Goal: Find specific page/section: Find specific page/section

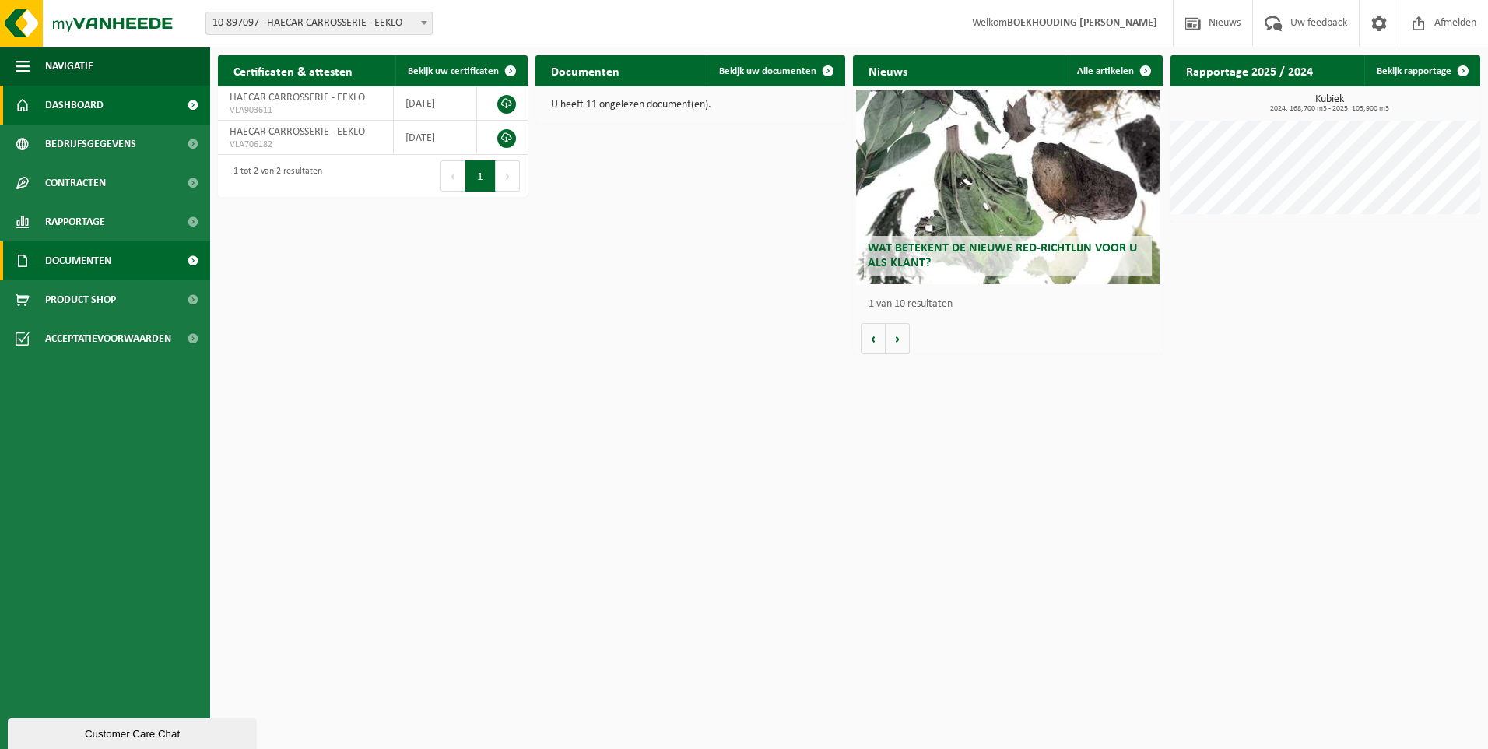
click at [70, 258] on span "Documenten" at bounding box center [78, 260] width 66 height 39
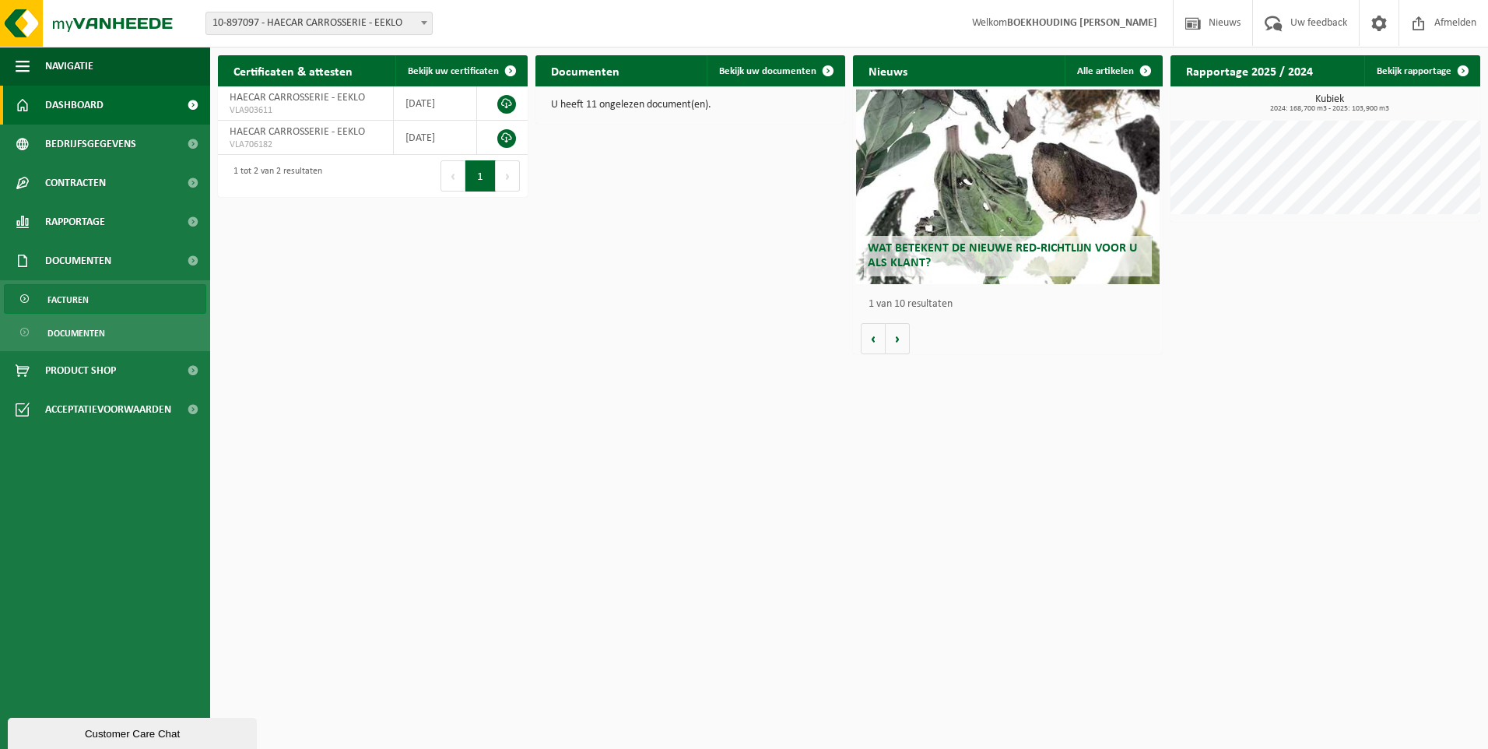
click at [78, 304] on span "Facturen" at bounding box center [67, 300] width 41 height 30
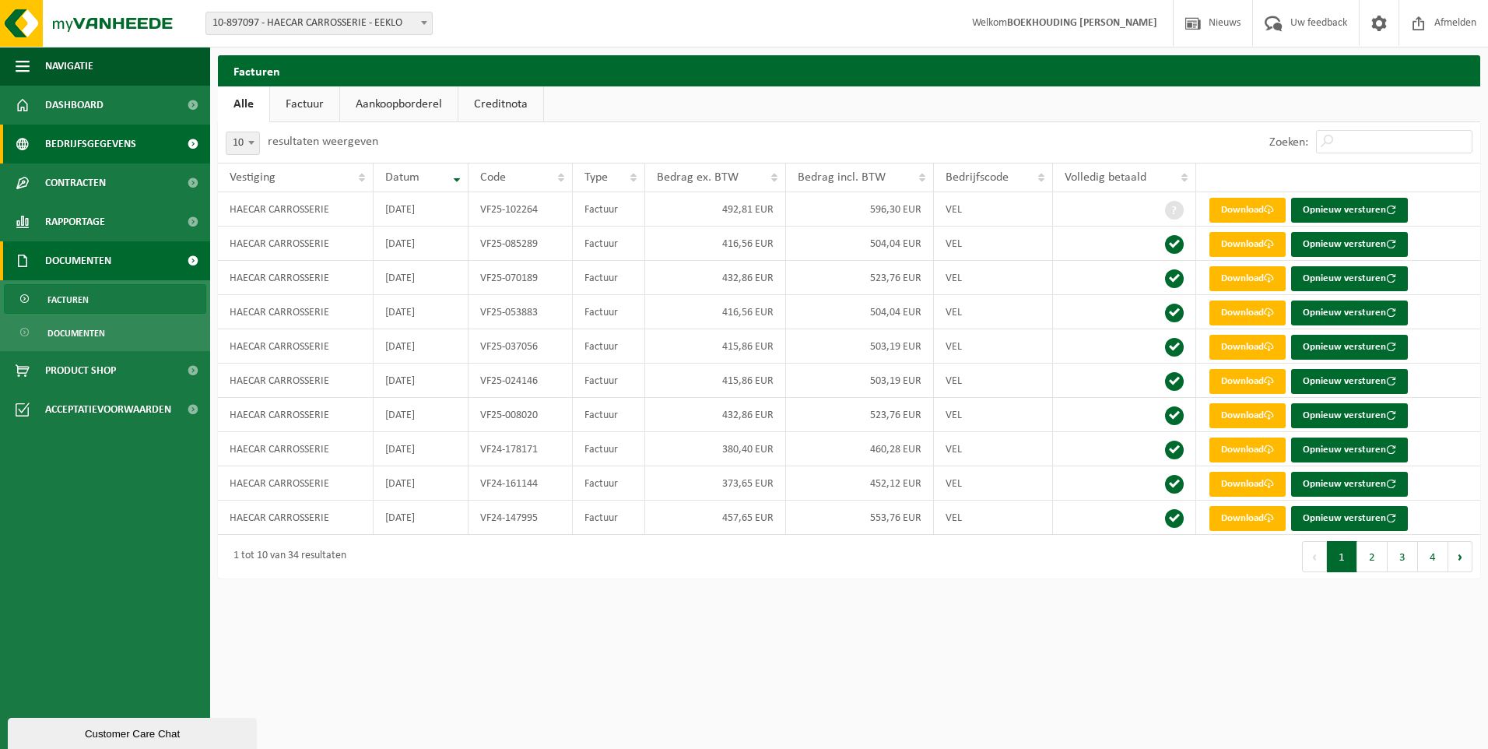
click at [108, 142] on span "Bedrijfsgegevens" at bounding box center [90, 144] width 91 height 39
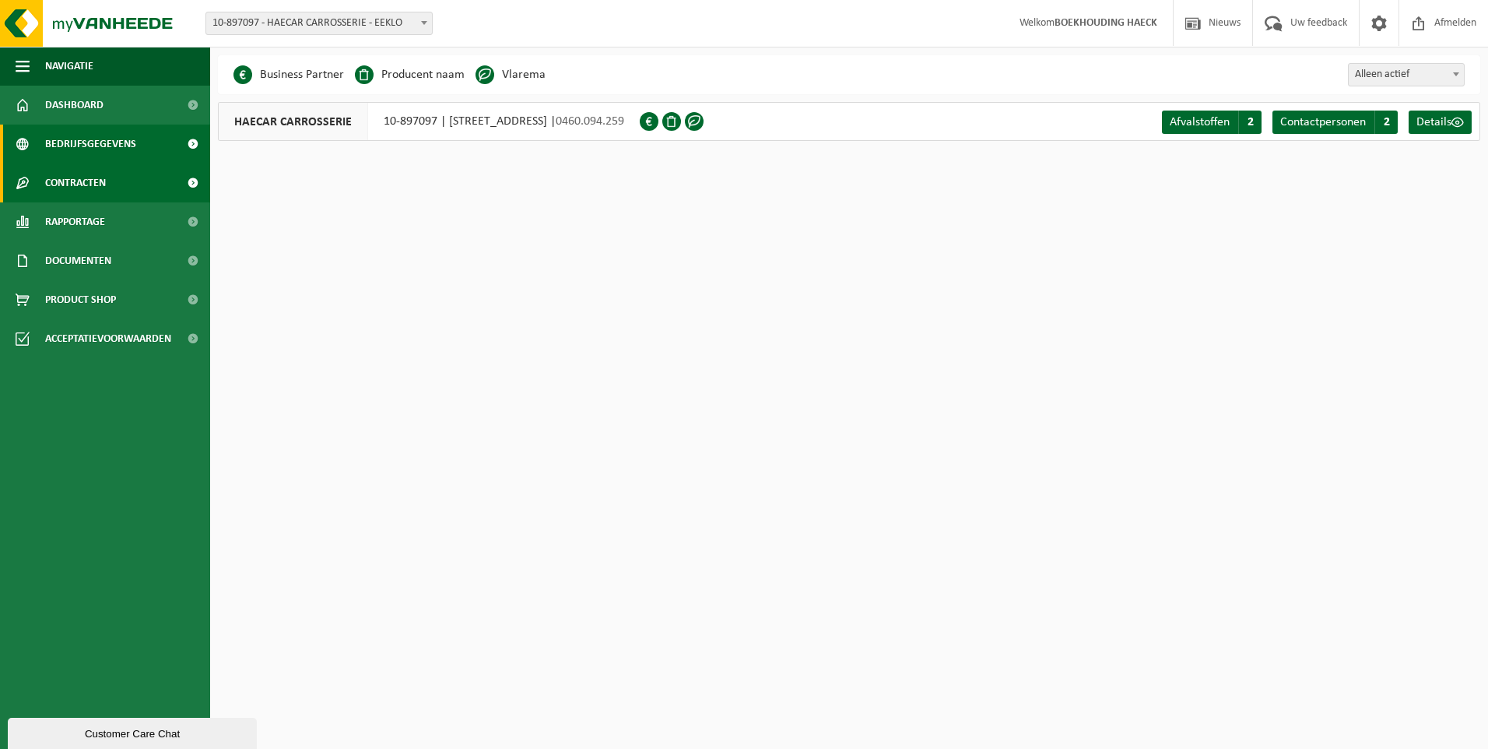
click at [111, 182] on link "Contracten" at bounding box center [105, 182] width 210 height 39
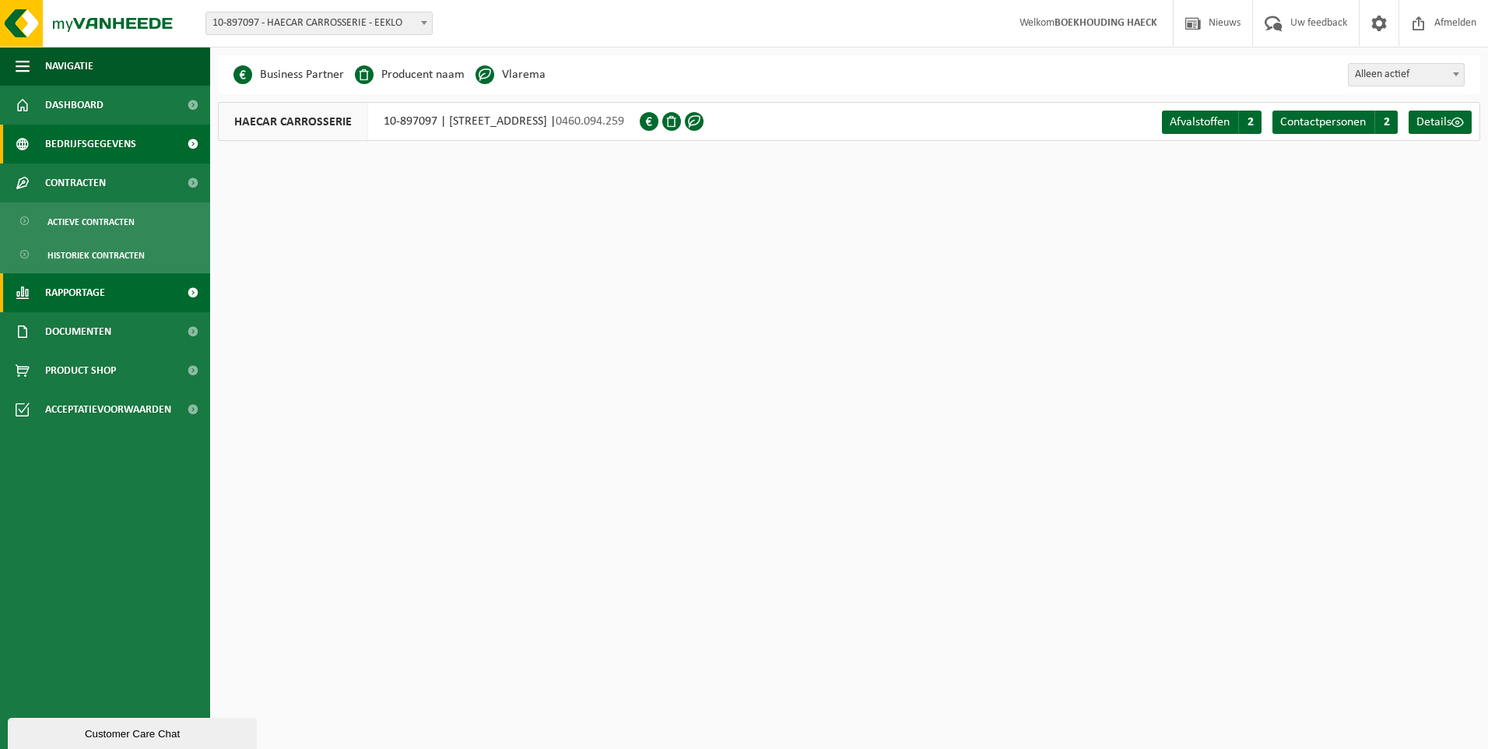
click at [95, 286] on span "Rapportage" at bounding box center [75, 292] width 60 height 39
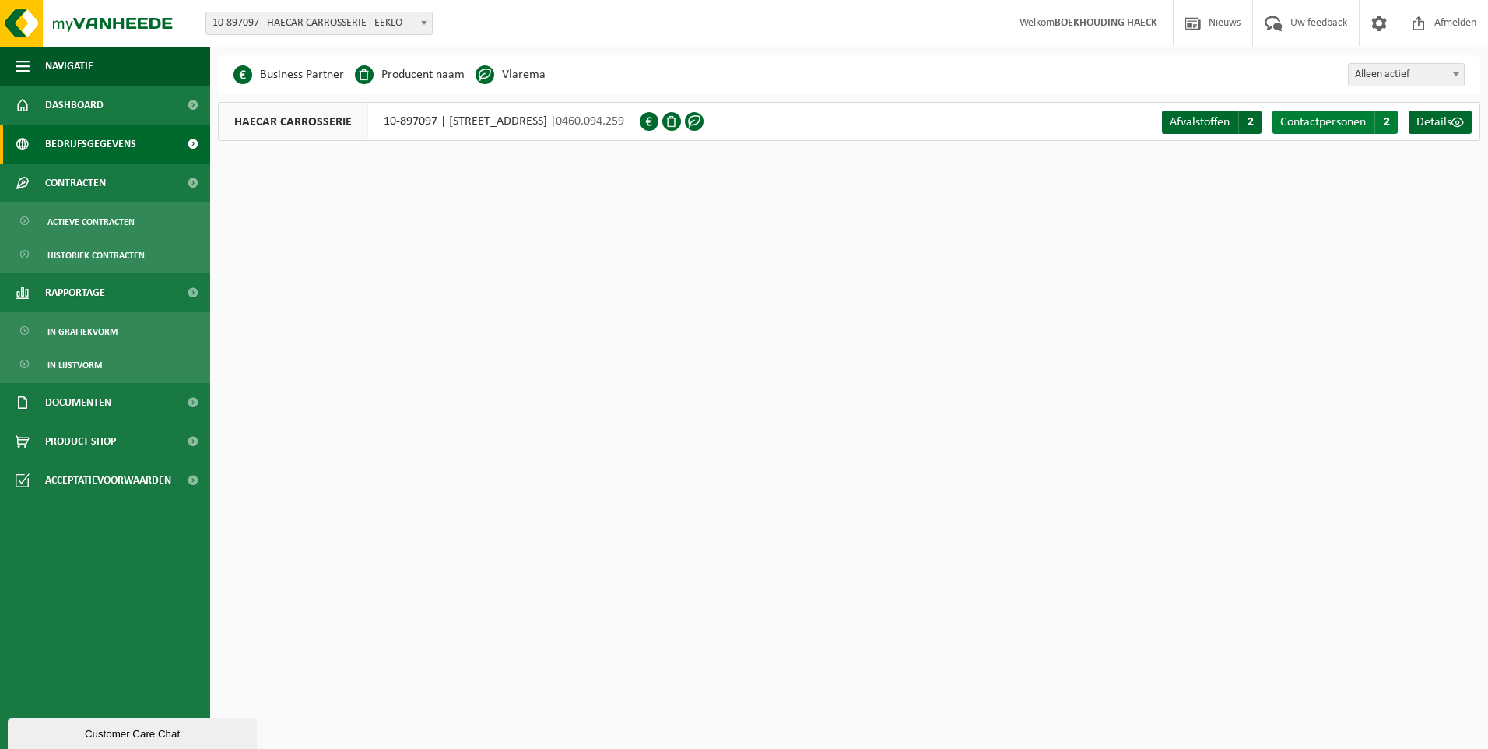
click at [1320, 120] on span "Contactpersonen" at bounding box center [1324, 122] width 86 height 12
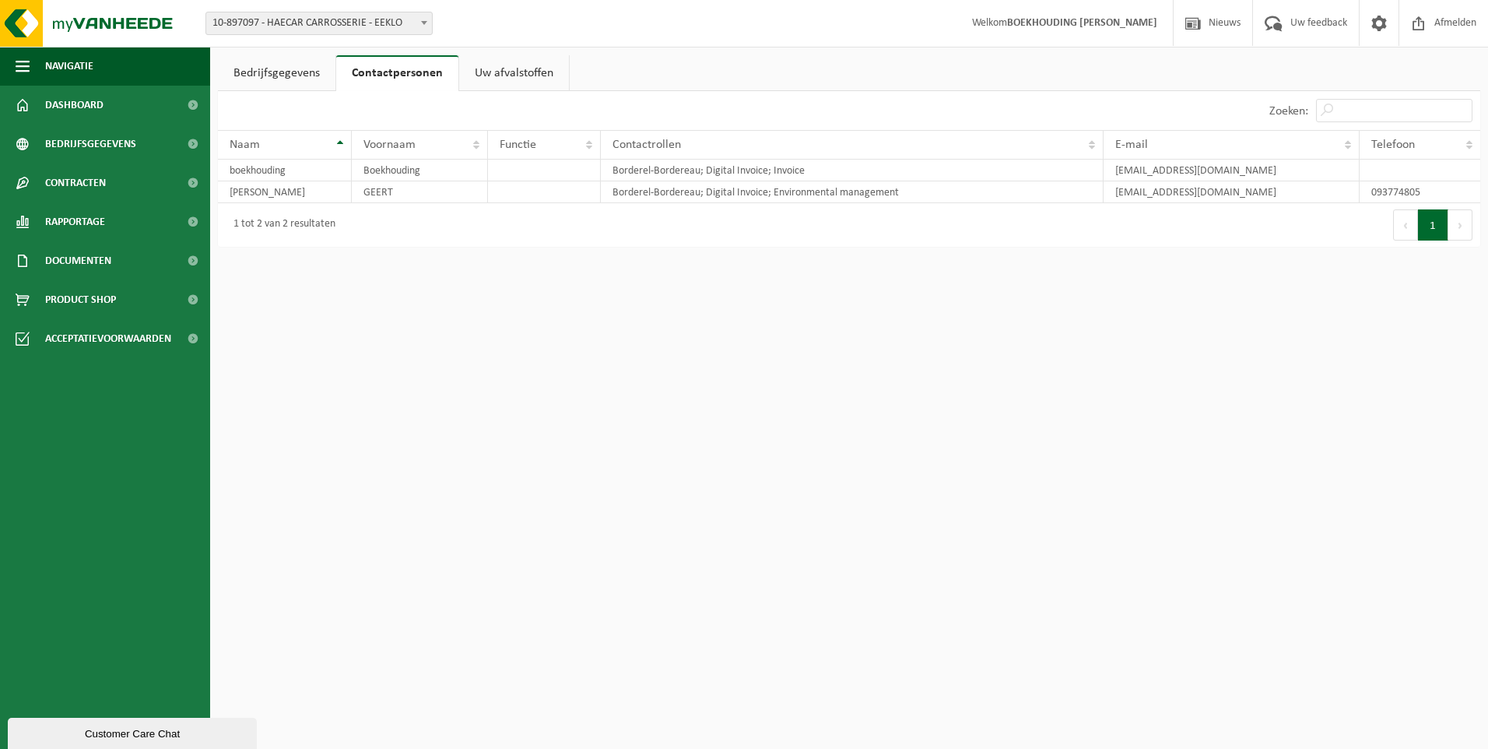
click at [265, 70] on link "Bedrijfsgegevens" at bounding box center [277, 73] width 118 height 36
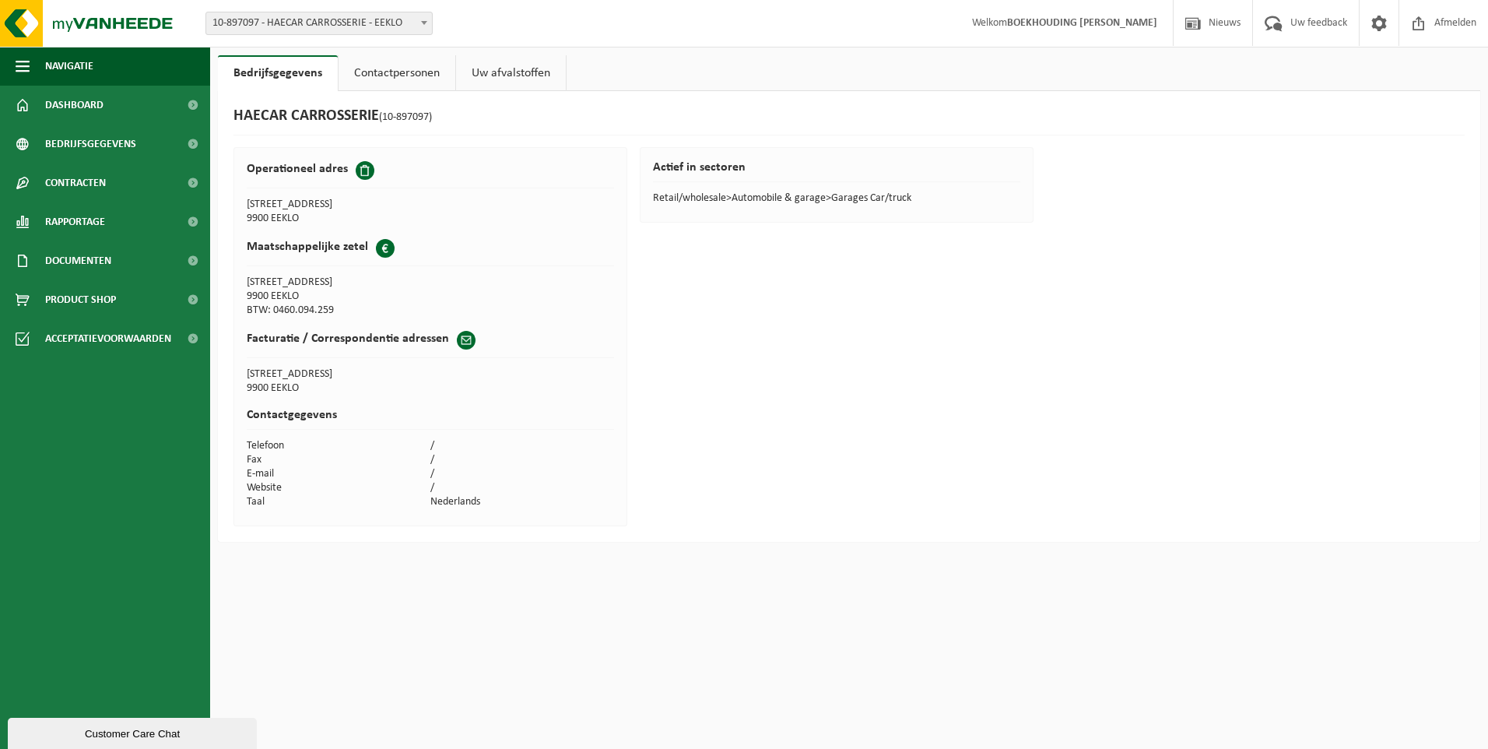
click at [409, 72] on link "Contactpersonen" at bounding box center [397, 73] width 117 height 36
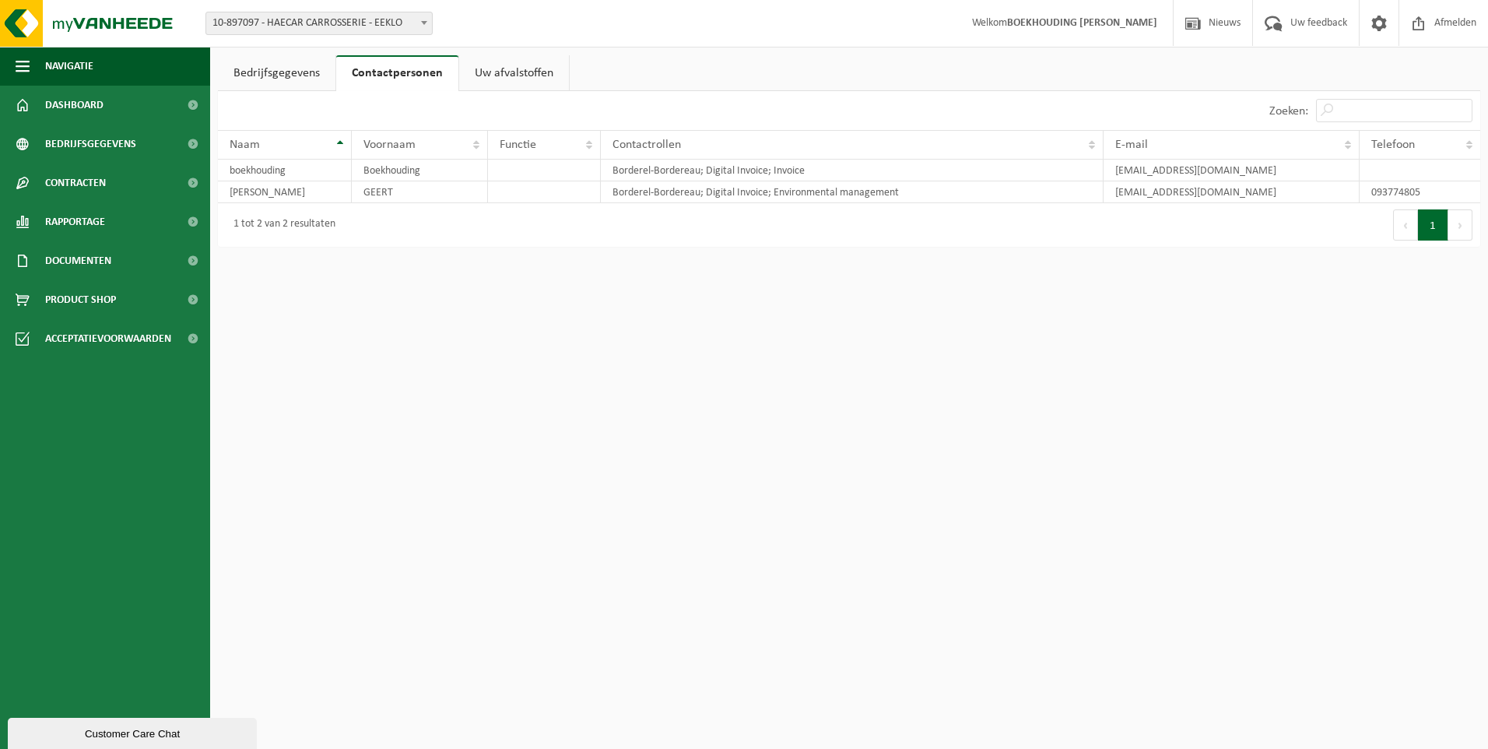
click at [286, 76] on link "Bedrijfsgegevens" at bounding box center [277, 73] width 118 height 36
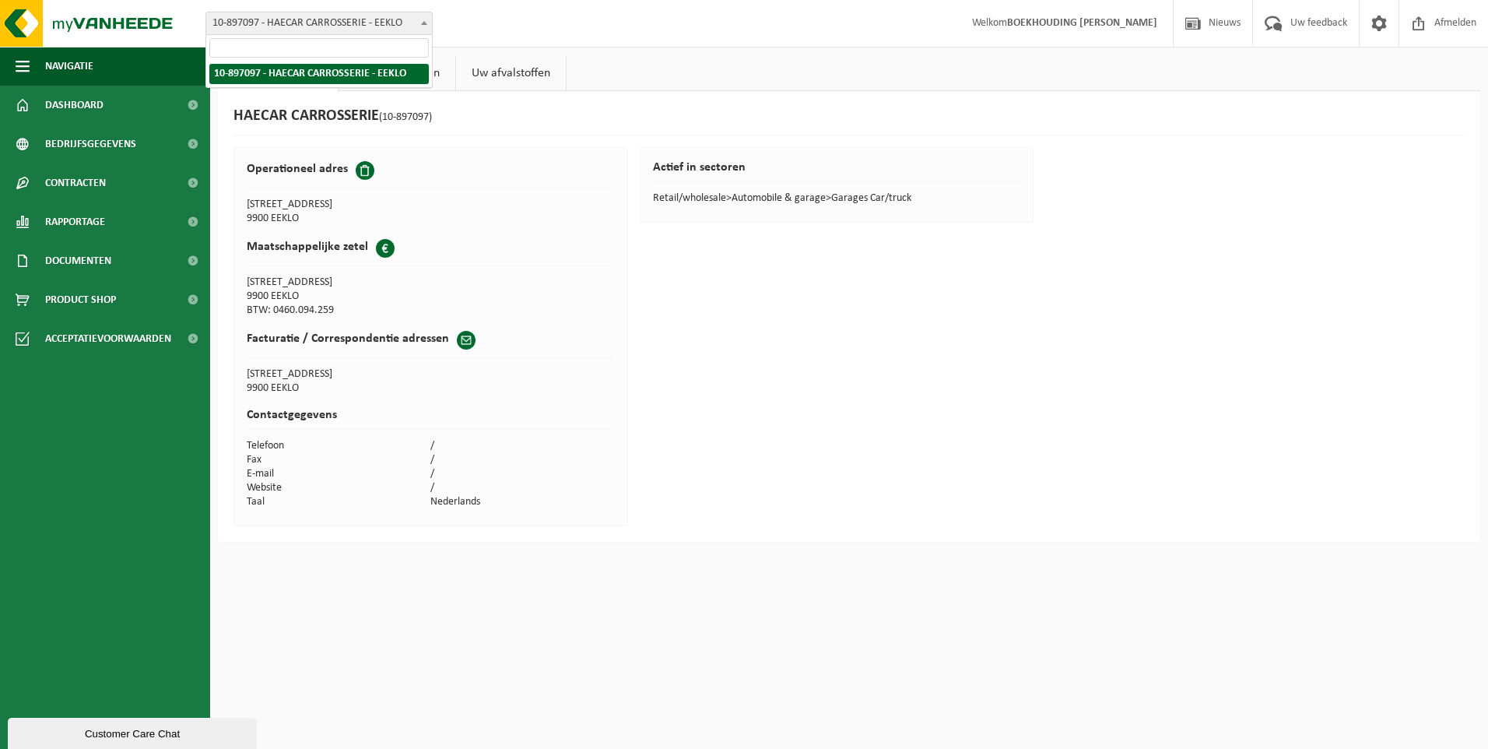
click at [431, 22] on span at bounding box center [424, 22] width 16 height 20
click at [425, 22] on b at bounding box center [424, 23] width 6 height 4
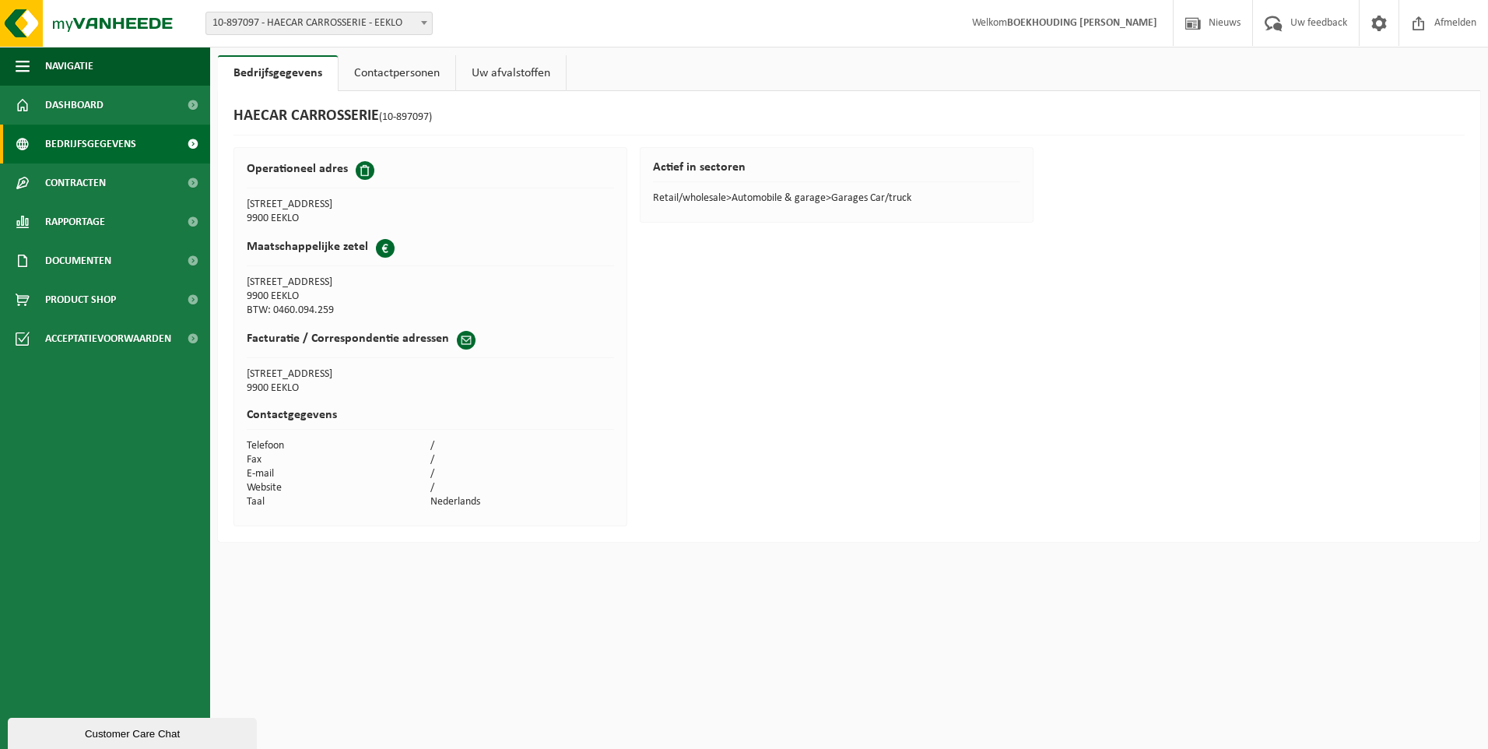
click at [98, 142] on span "Bedrijfsgegevens" at bounding box center [90, 144] width 91 height 39
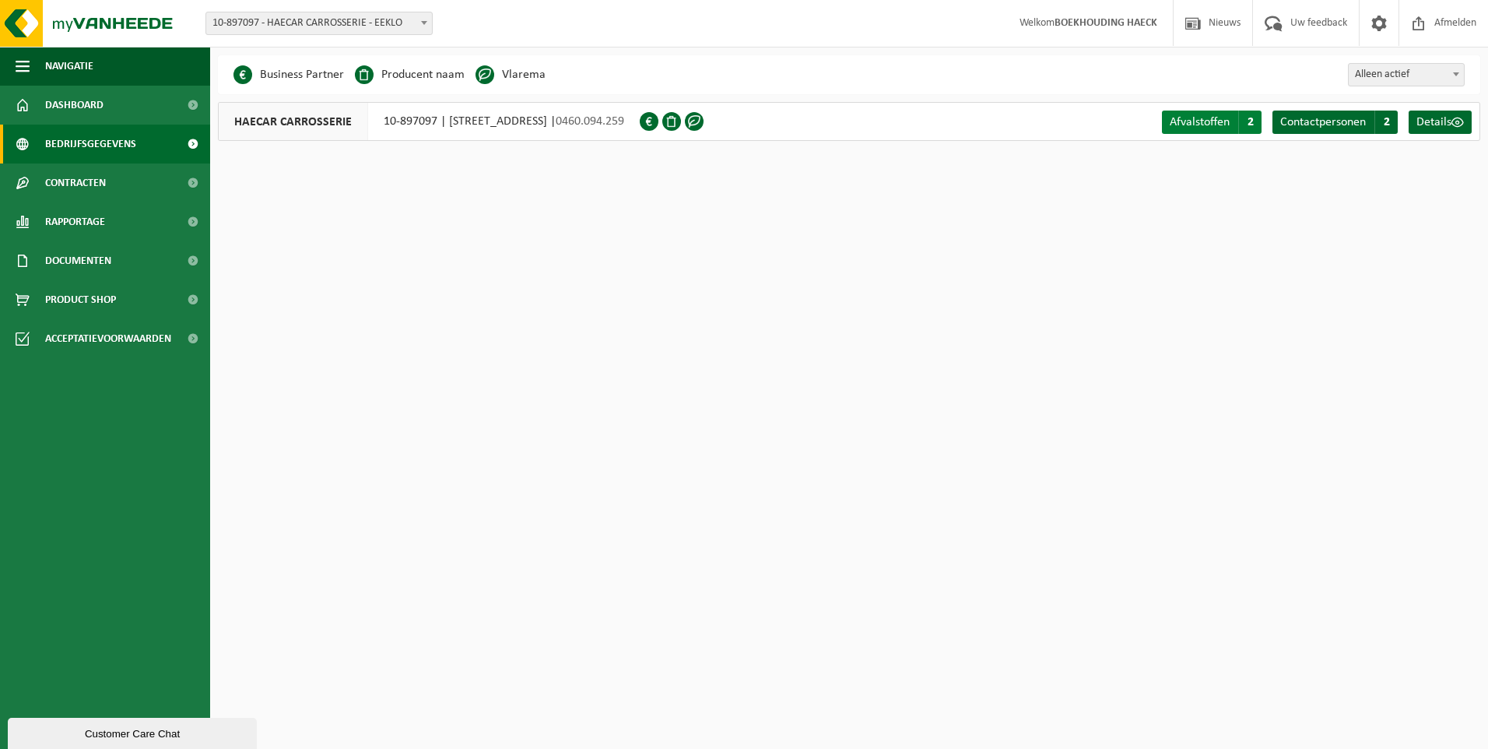
click at [1193, 124] on span "Afvalstoffen" at bounding box center [1200, 122] width 60 height 12
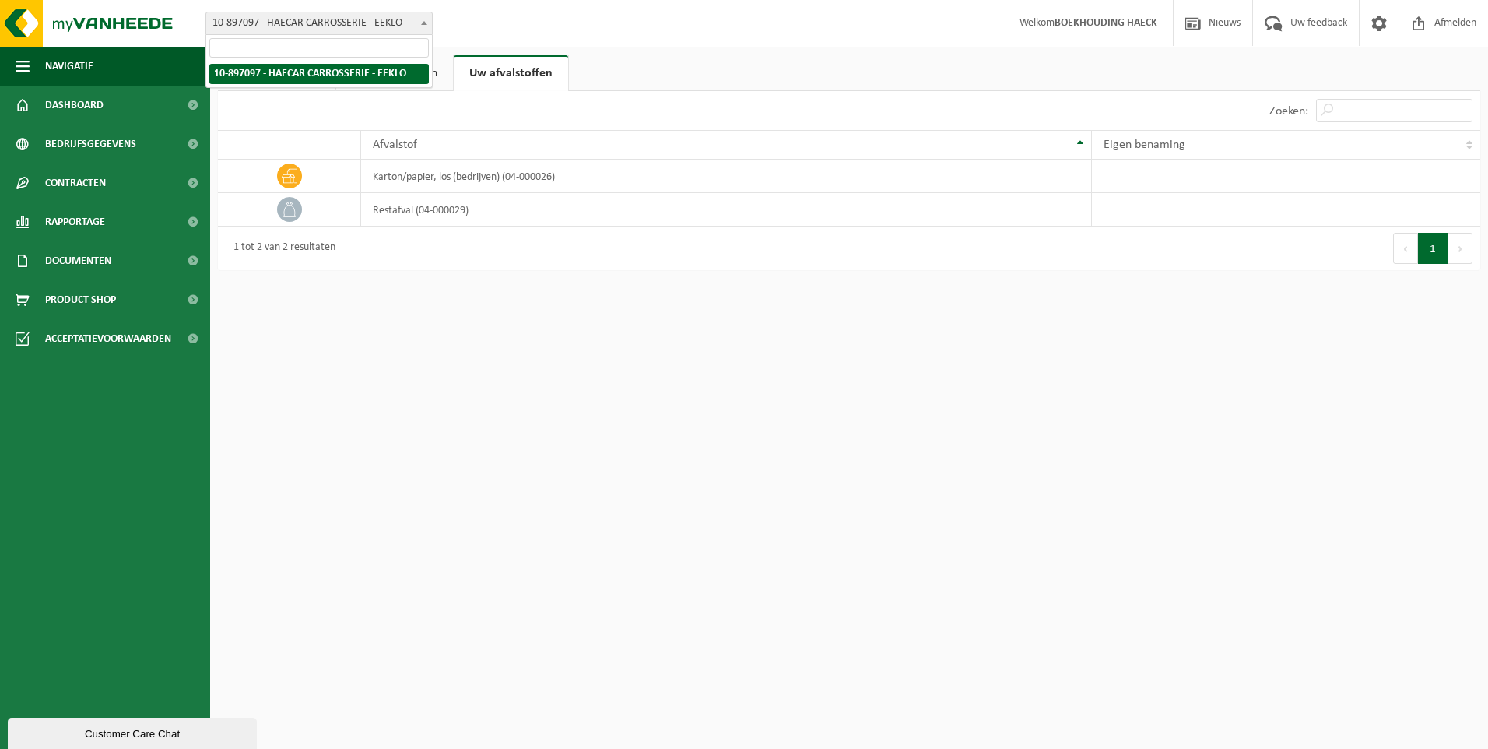
click at [429, 19] on span at bounding box center [424, 22] width 16 height 20
